Goal: Obtain resource: Download file/media

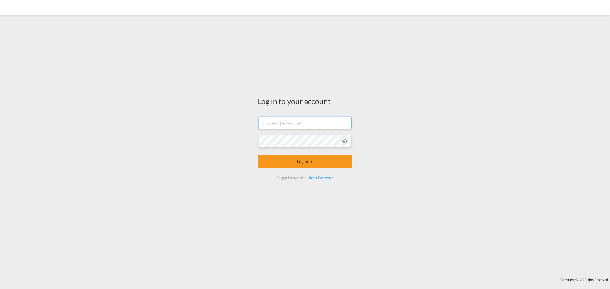
type input "[EMAIL_ADDRESS][DOMAIN_NAME]"
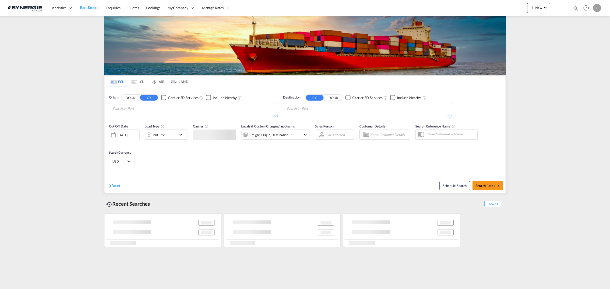
click at [577, 8] on md-icon "icon-magnify" at bounding box center [577, 9] width 6 height 6
click at [485, 10] on select "Bookings Quotes Enquiries" at bounding box center [495, 8] width 24 height 9
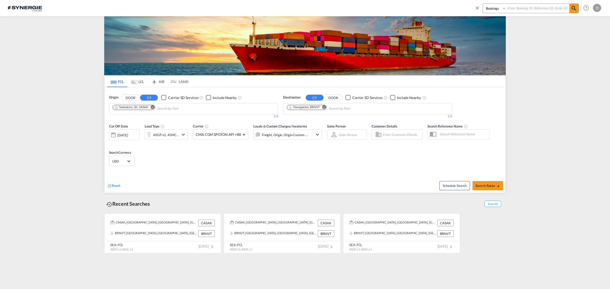
select select "Quotes"
click at [483, 4] on select "Bookings Quotes Enquiries" at bounding box center [495, 8] width 24 height 9
click at [509, 10] on input at bounding box center [537, 8] width 63 height 9
paste input "SYC000011745"
type input "SYC000011745"
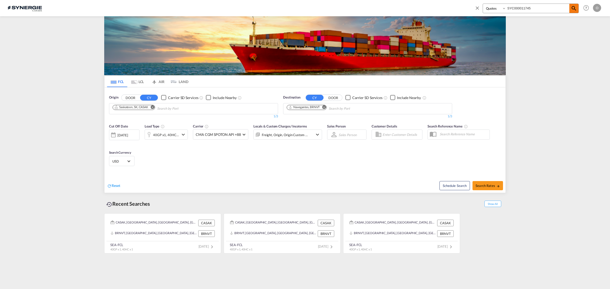
click at [574, 8] on md-icon "icon-magnify" at bounding box center [574, 8] width 6 height 6
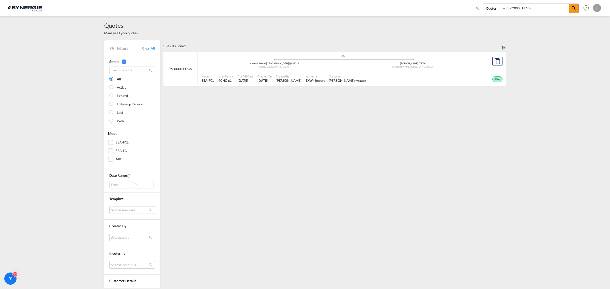
click at [368, 79] on div "Won" at bounding box center [436, 78] width 136 height 13
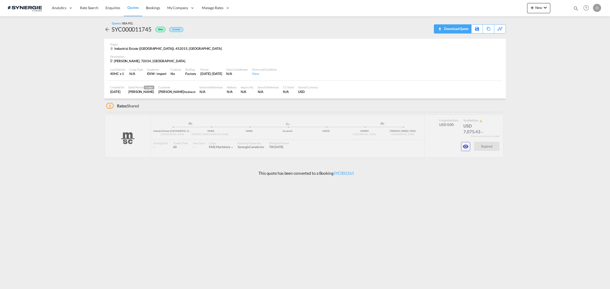
click at [451, 27] on div "Download Quote" at bounding box center [456, 29] width 26 height 8
